Goal: Navigation & Orientation: Find specific page/section

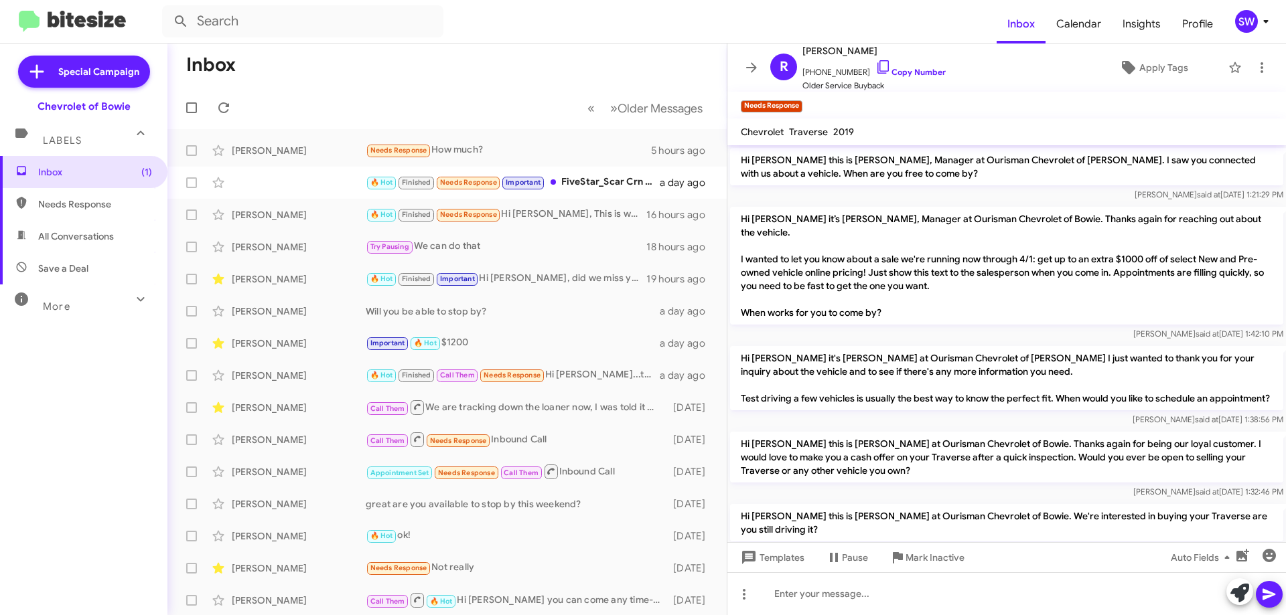
scroll to position [271, 0]
